Goal: Task Accomplishment & Management: Manage account settings

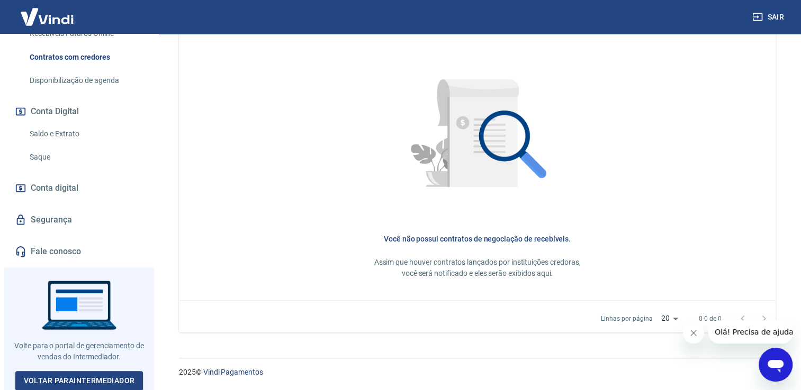
scroll to position [289, 0]
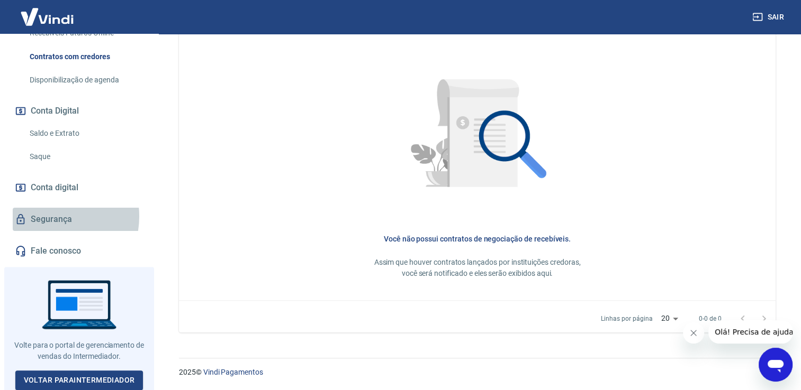
click at [51, 215] on link "Segurança" at bounding box center [79, 219] width 133 height 23
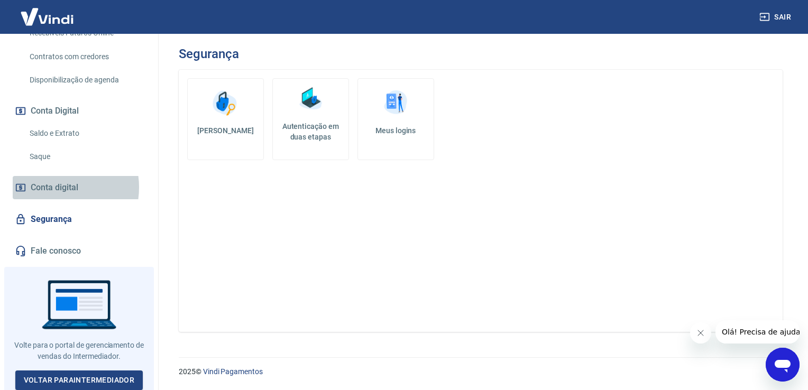
click at [53, 187] on span "Conta digital" at bounding box center [55, 187] width 48 height 15
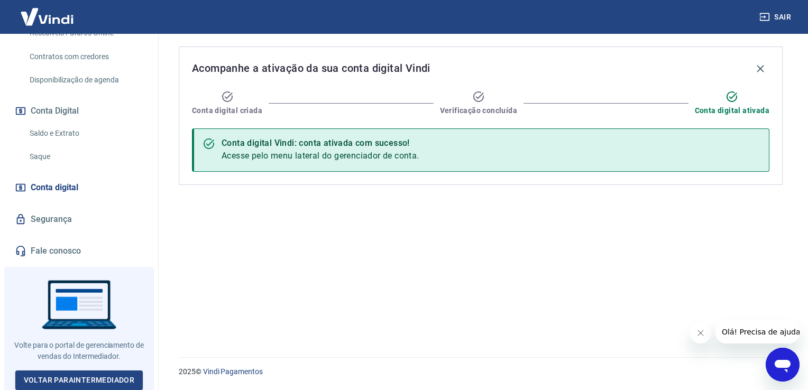
click at [57, 247] on link "Fale conosco" at bounding box center [79, 251] width 133 height 23
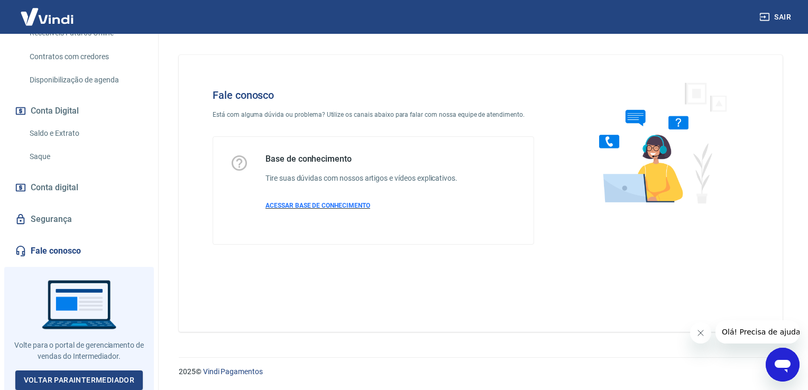
click at [324, 202] on span "ACESSAR BASE DE CONHECIMENTO" at bounding box center [318, 205] width 105 height 7
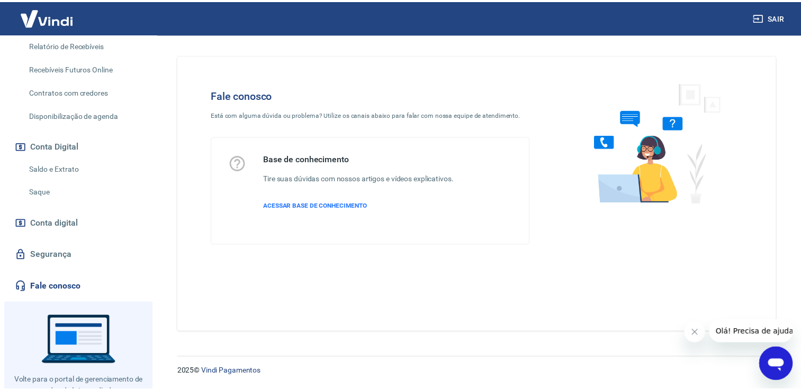
scroll to position [237, 0]
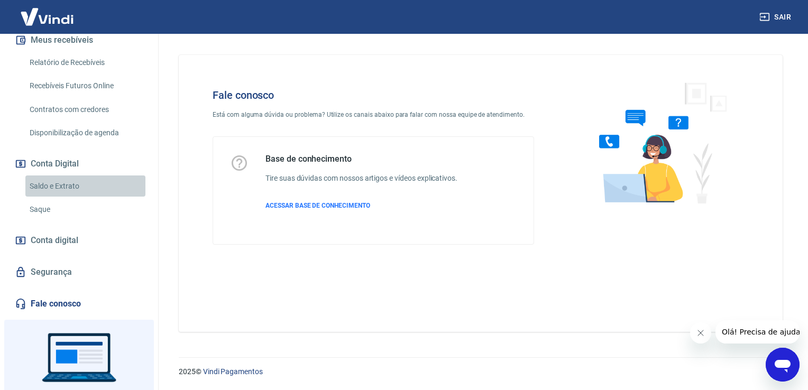
click at [91, 186] on link "Saldo e Extrato" at bounding box center [85, 187] width 120 height 22
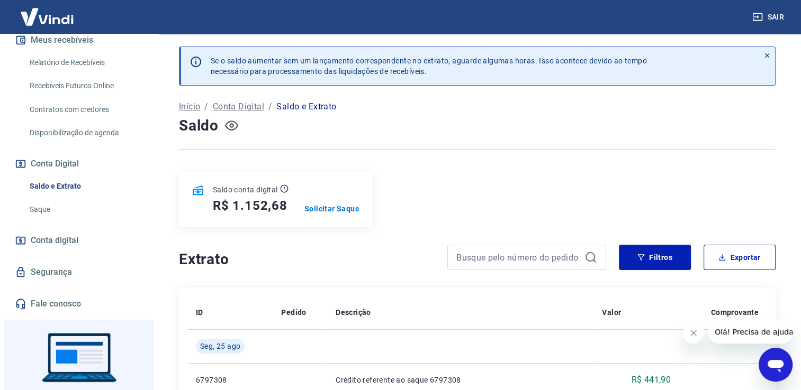
click at [233, 122] on icon "button" at bounding box center [231, 126] width 13 height 10
click at [234, 121] on icon "button" at bounding box center [231, 125] width 13 height 13
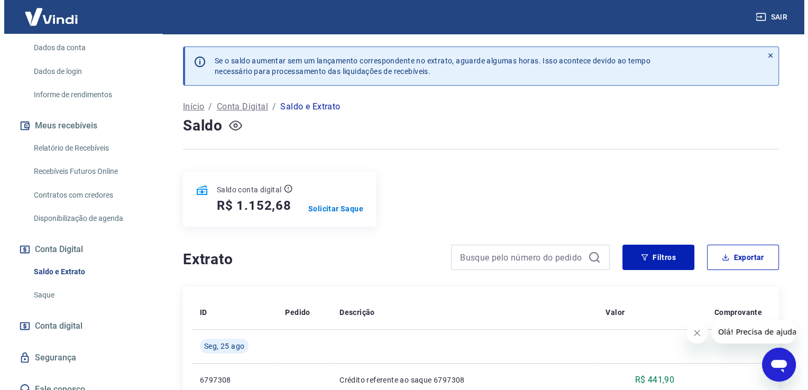
scroll to position [131, 0]
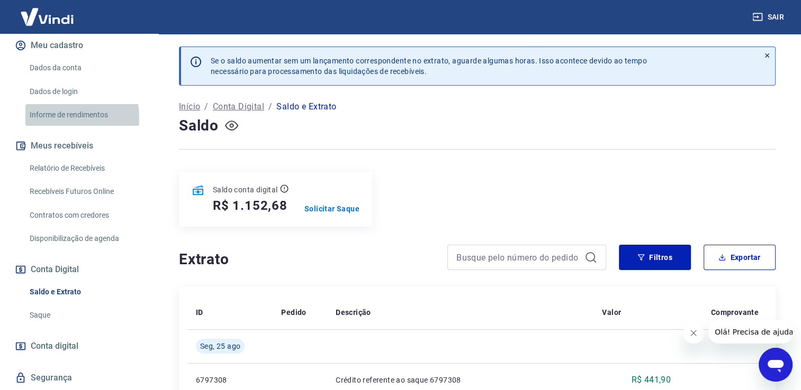
click at [55, 117] on link "Informe de rendimentos" at bounding box center [85, 115] width 120 height 22
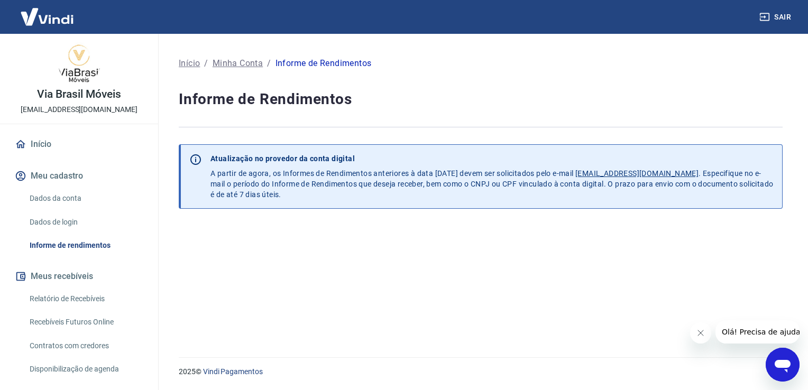
click at [66, 170] on button "Meu cadastro" at bounding box center [79, 176] width 133 height 23
click at [53, 194] on link "Dados da conta" at bounding box center [85, 199] width 120 height 22
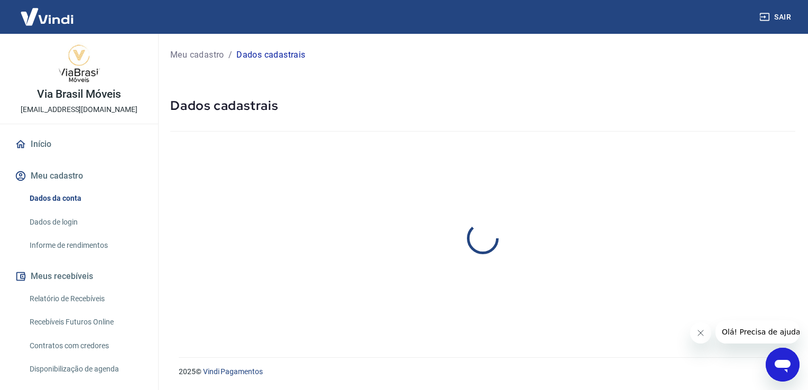
select select "SP"
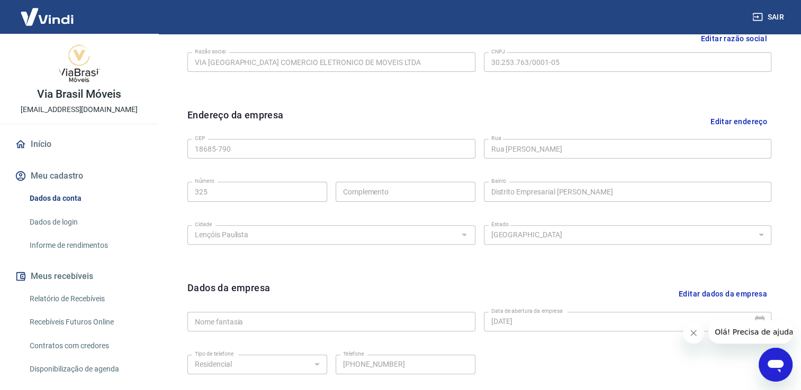
scroll to position [160, 0]
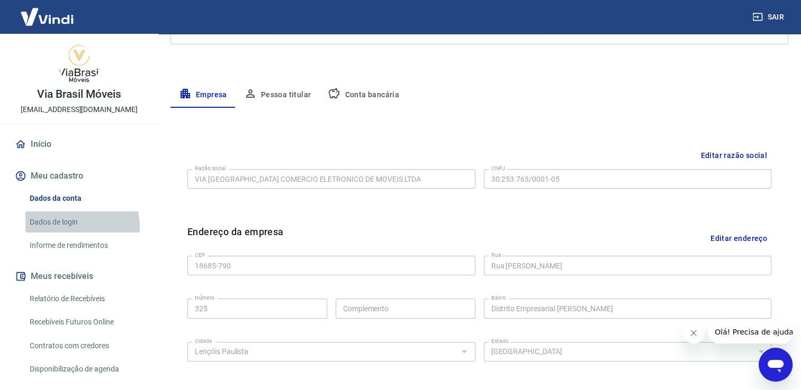
click at [59, 228] on link "Dados de login" at bounding box center [85, 223] width 120 height 22
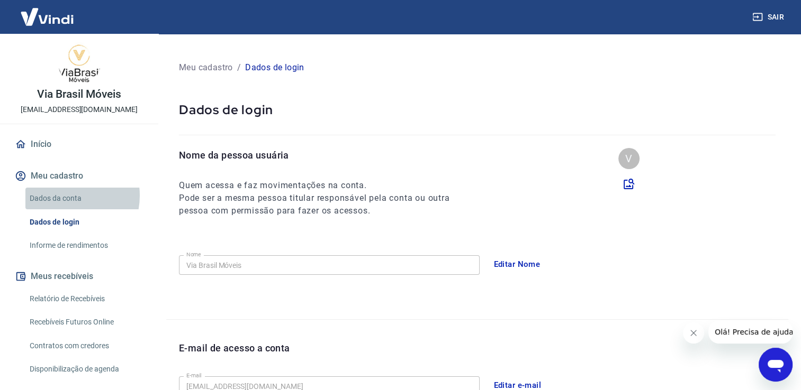
click at [65, 196] on link "Dados da conta" at bounding box center [85, 199] width 120 height 22
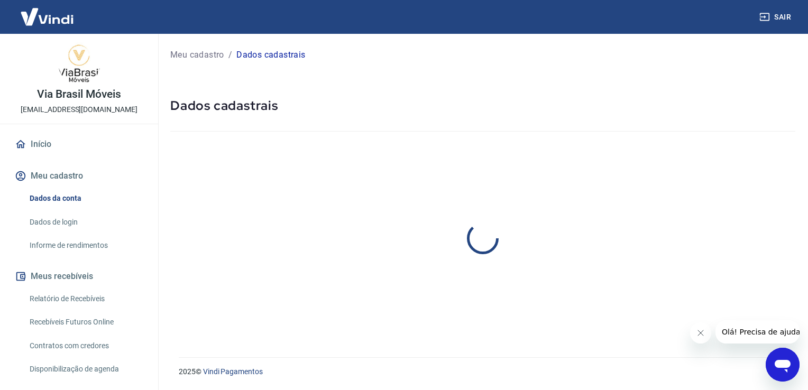
select select "SP"
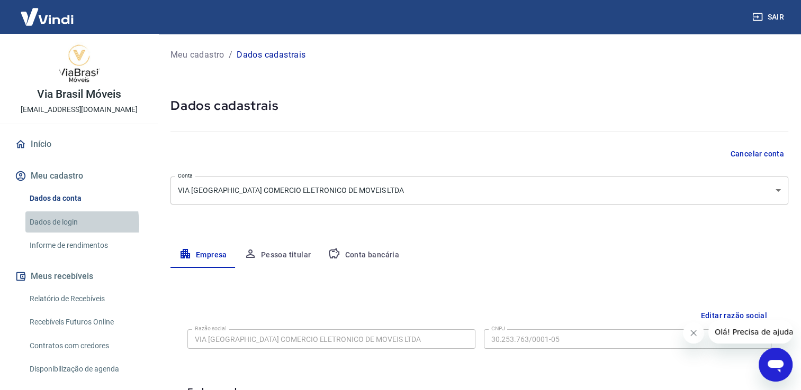
click at [59, 224] on link "Dados de login" at bounding box center [85, 223] width 120 height 22
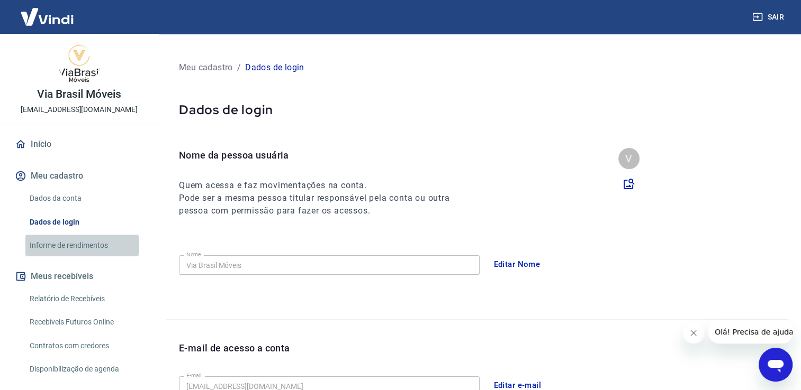
click at [72, 246] on link "Informe de rendimentos" at bounding box center [85, 246] width 120 height 22
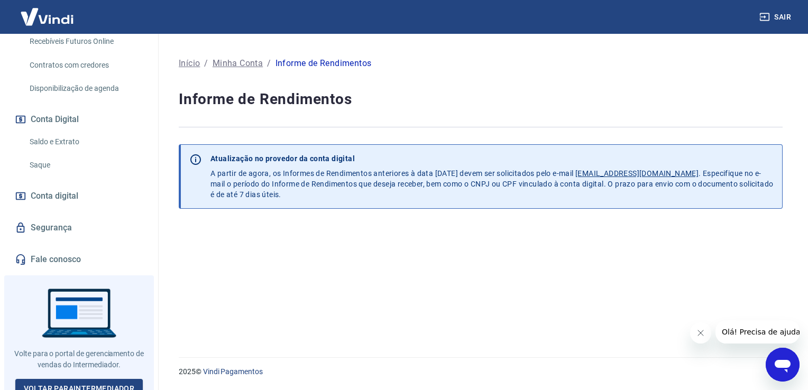
scroll to position [289, 0]
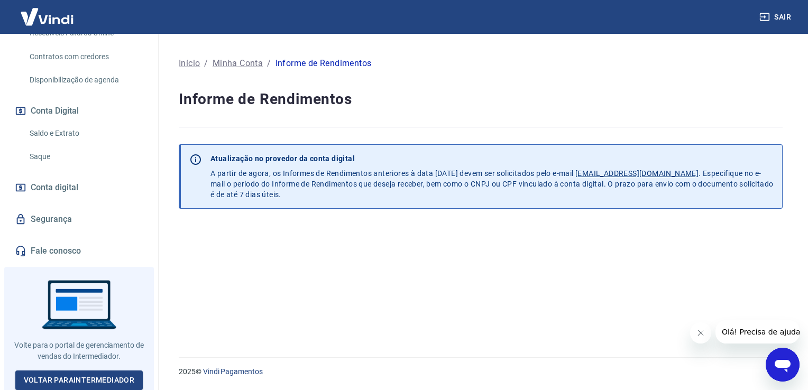
click at [58, 182] on span "Conta digital" at bounding box center [55, 187] width 48 height 15
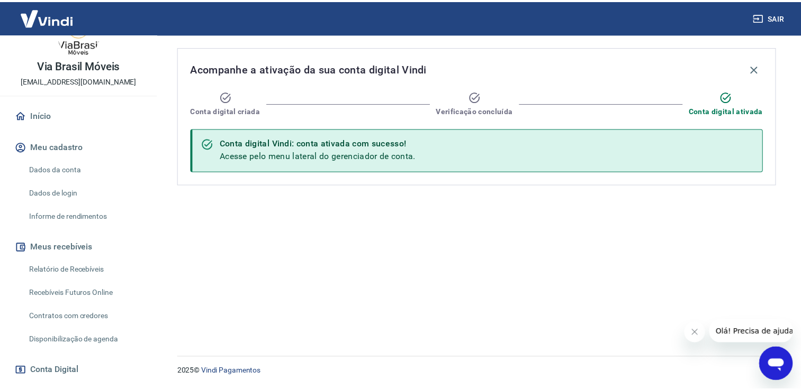
scroll to position [25, 0]
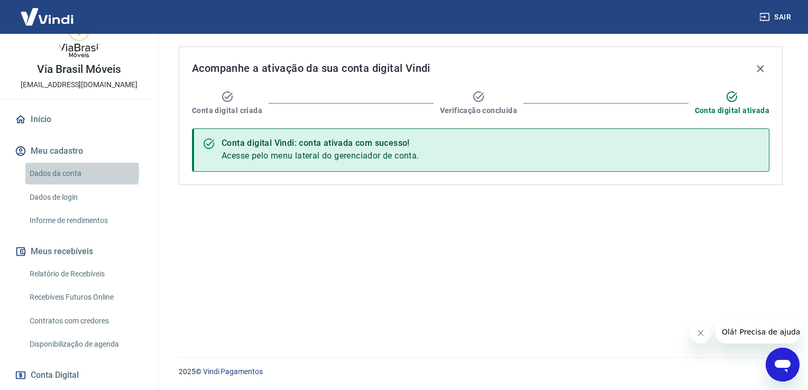
click at [66, 172] on link "Dados da conta" at bounding box center [85, 174] width 120 height 22
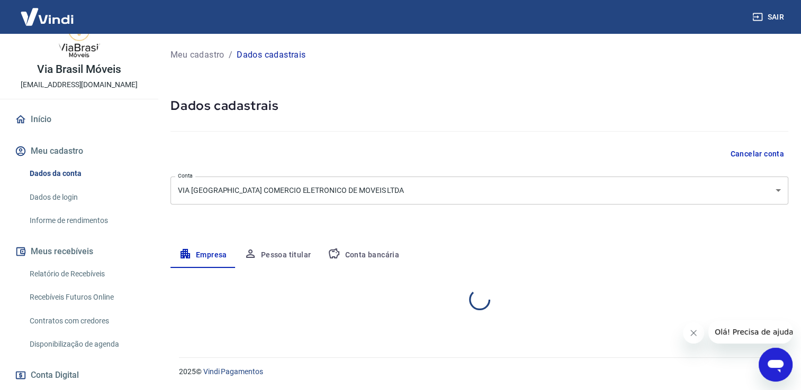
select select "SP"
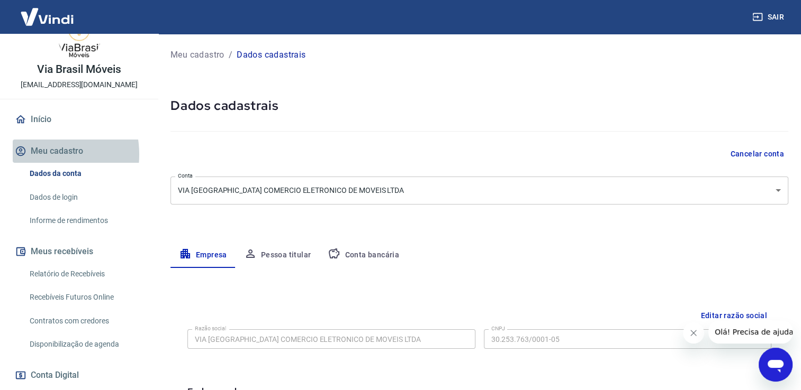
click at [38, 156] on button "Meu cadastro" at bounding box center [79, 151] width 133 height 23
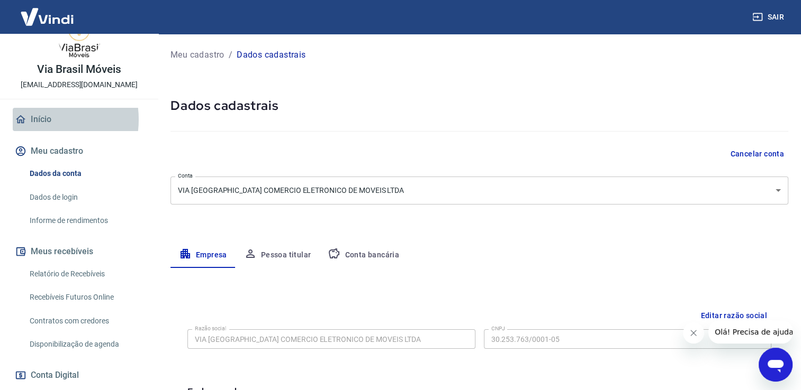
click at [35, 120] on link "Início" at bounding box center [79, 119] width 133 height 23
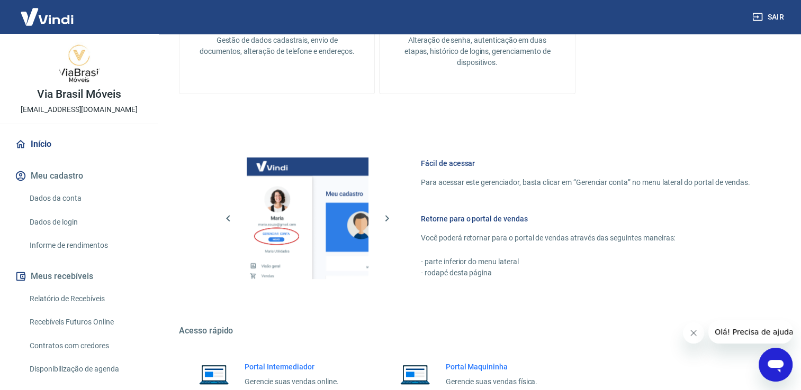
scroll to position [444, 0]
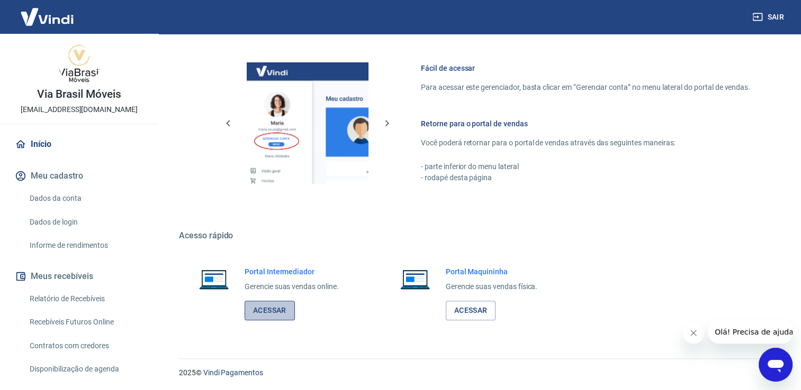
click at [265, 303] on link "Acessar" at bounding box center [269, 311] width 50 height 20
